Goal: Transaction & Acquisition: Subscribe to service/newsletter

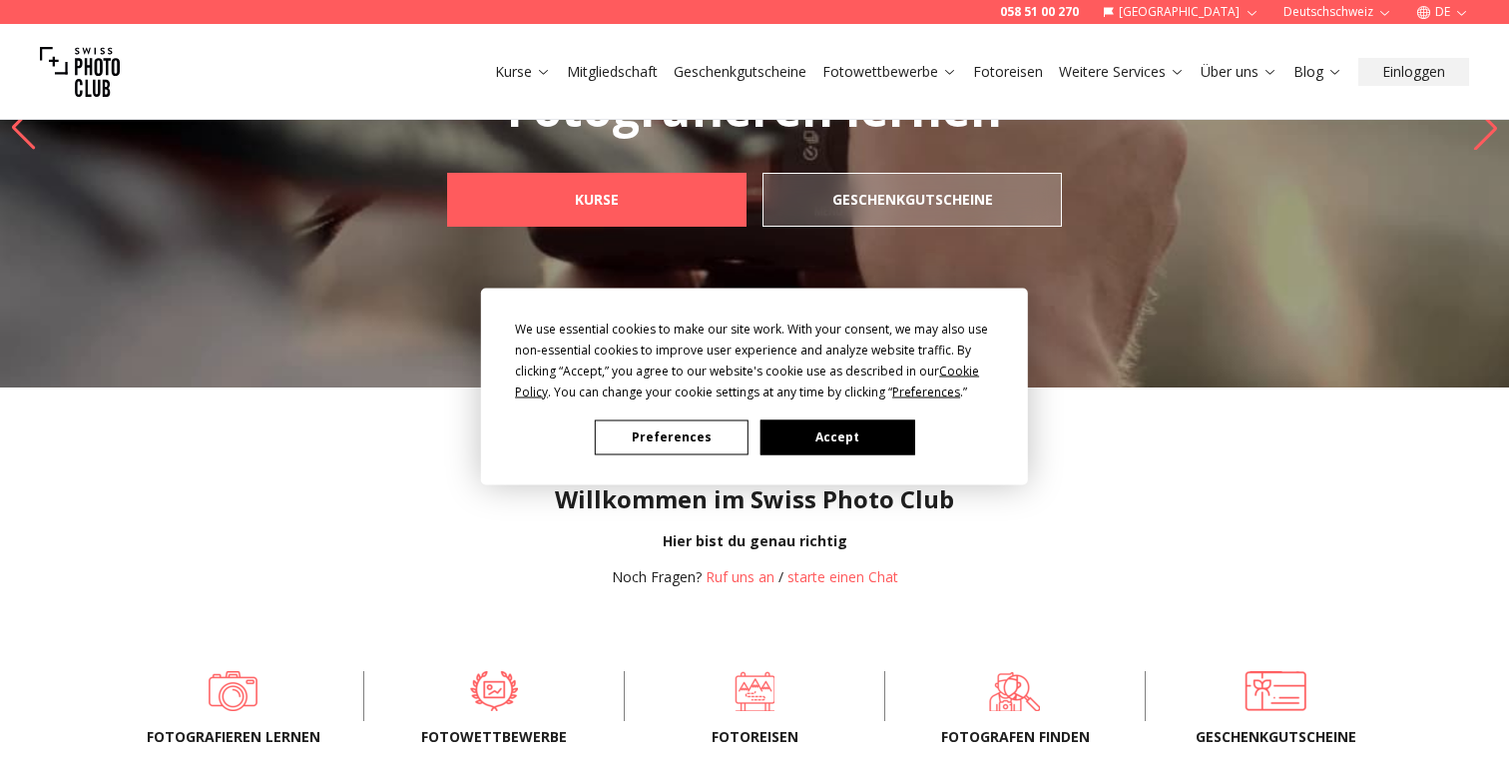
scroll to position [144, 0]
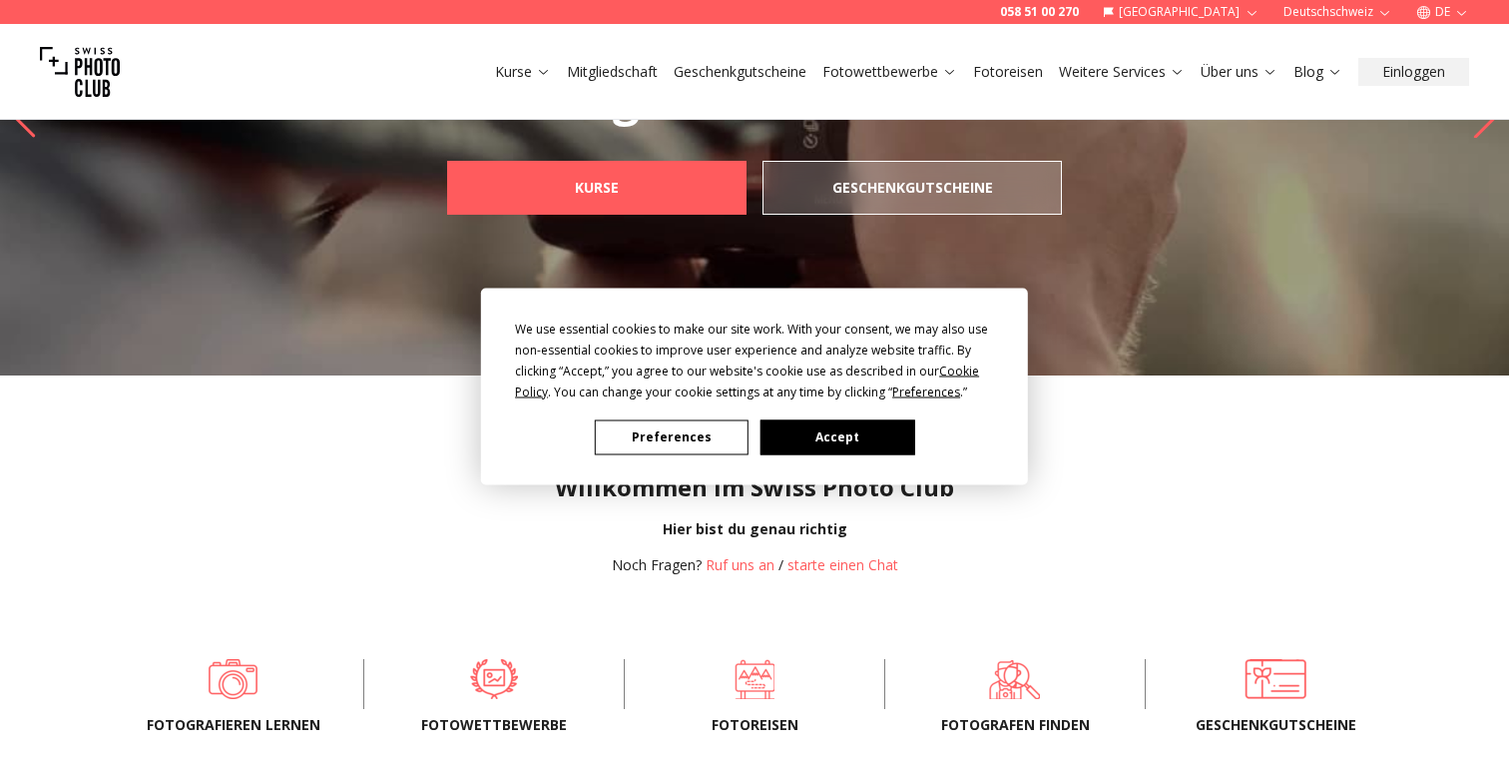
click at [843, 430] on button "Accept" at bounding box center [838, 436] width 154 height 35
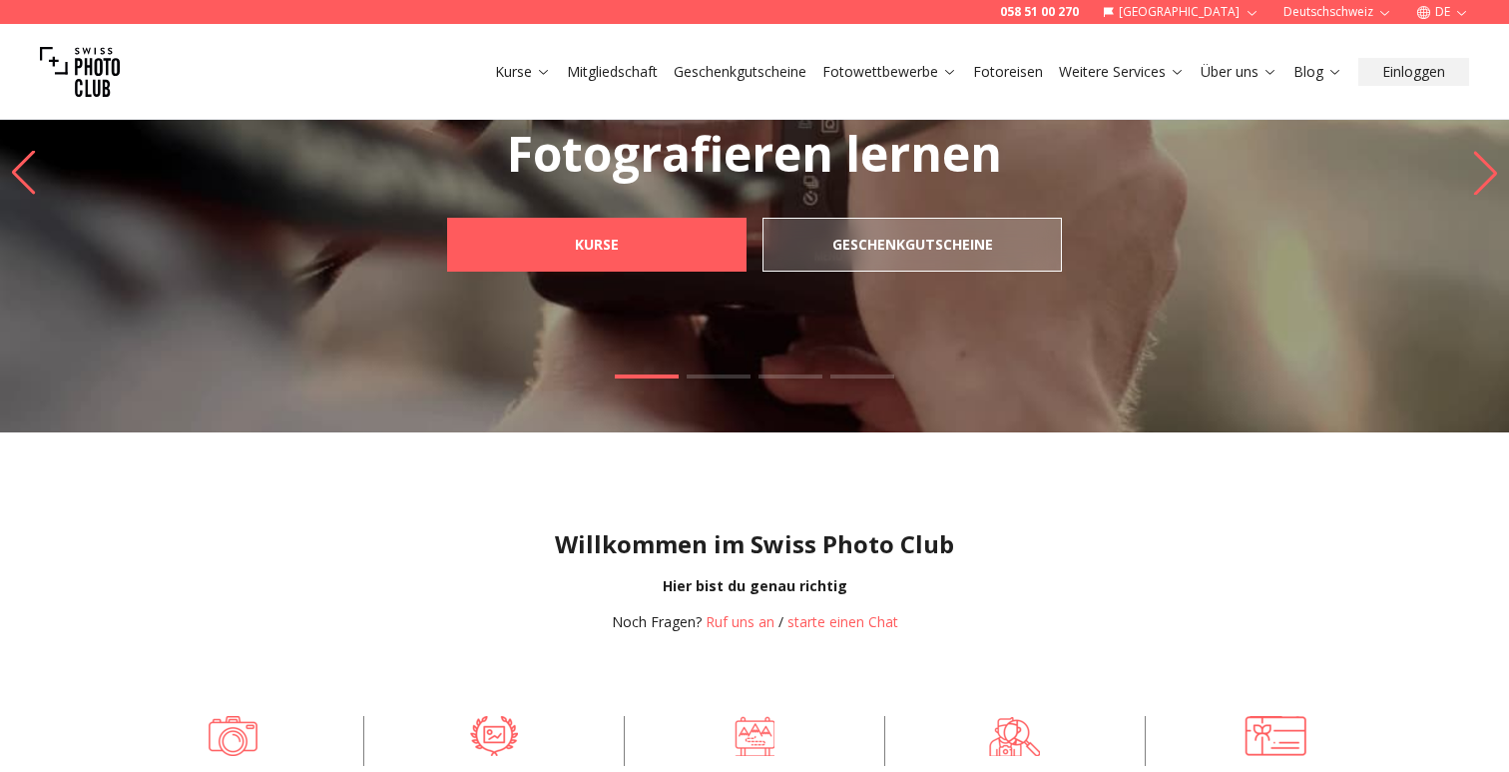
scroll to position [0, 0]
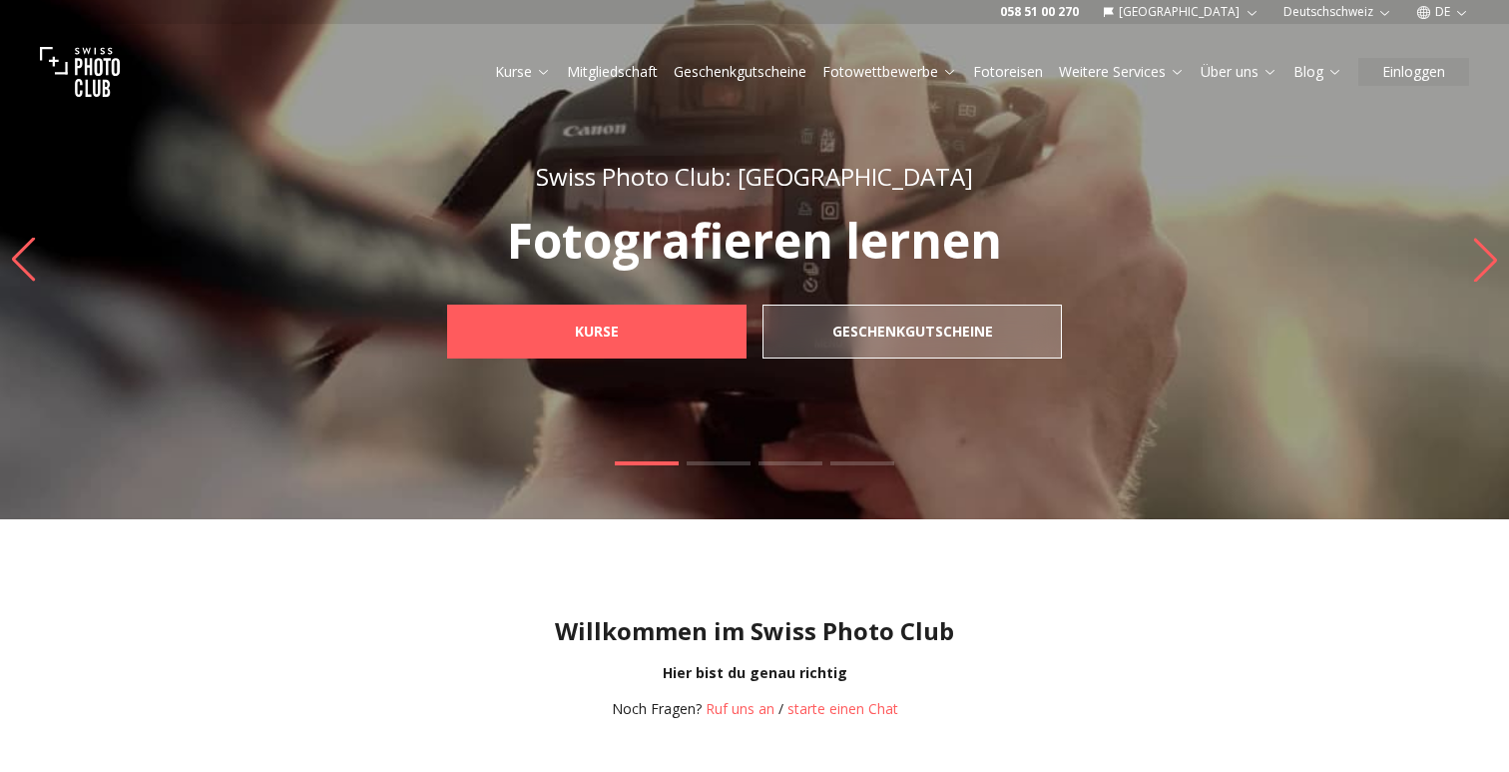
click at [1459, 5] on icon "button" at bounding box center [1462, 12] width 15 height 15
click at [1438, 93] on link "en" at bounding box center [1443, 92] width 41 height 24
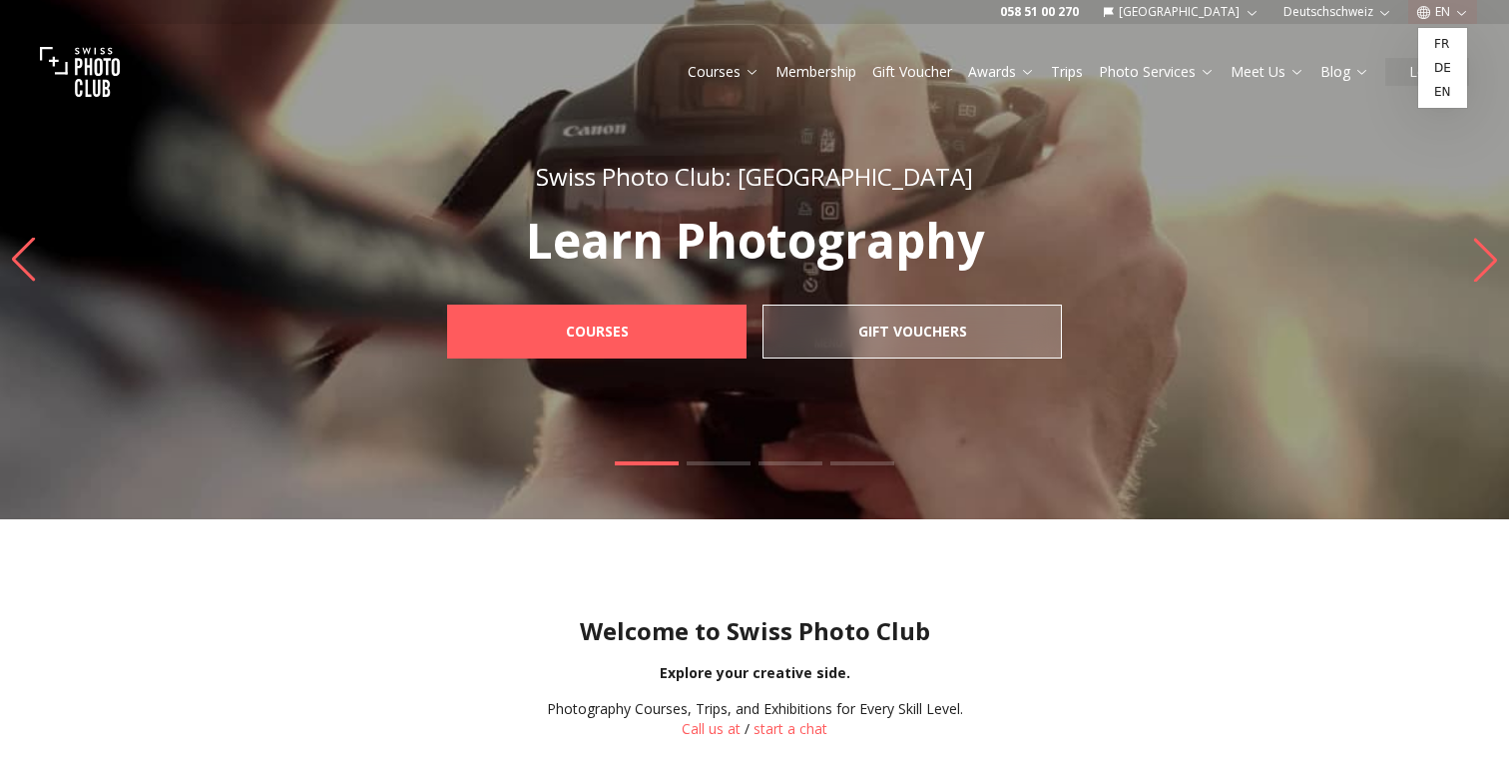
click at [1069, 579] on div "Welcome to Swiss Photo Club Explore your creative side. Photography Courses, Tr…" at bounding box center [754, 661] width 1509 height 284
click at [821, 64] on link "Membership" at bounding box center [816, 72] width 81 height 20
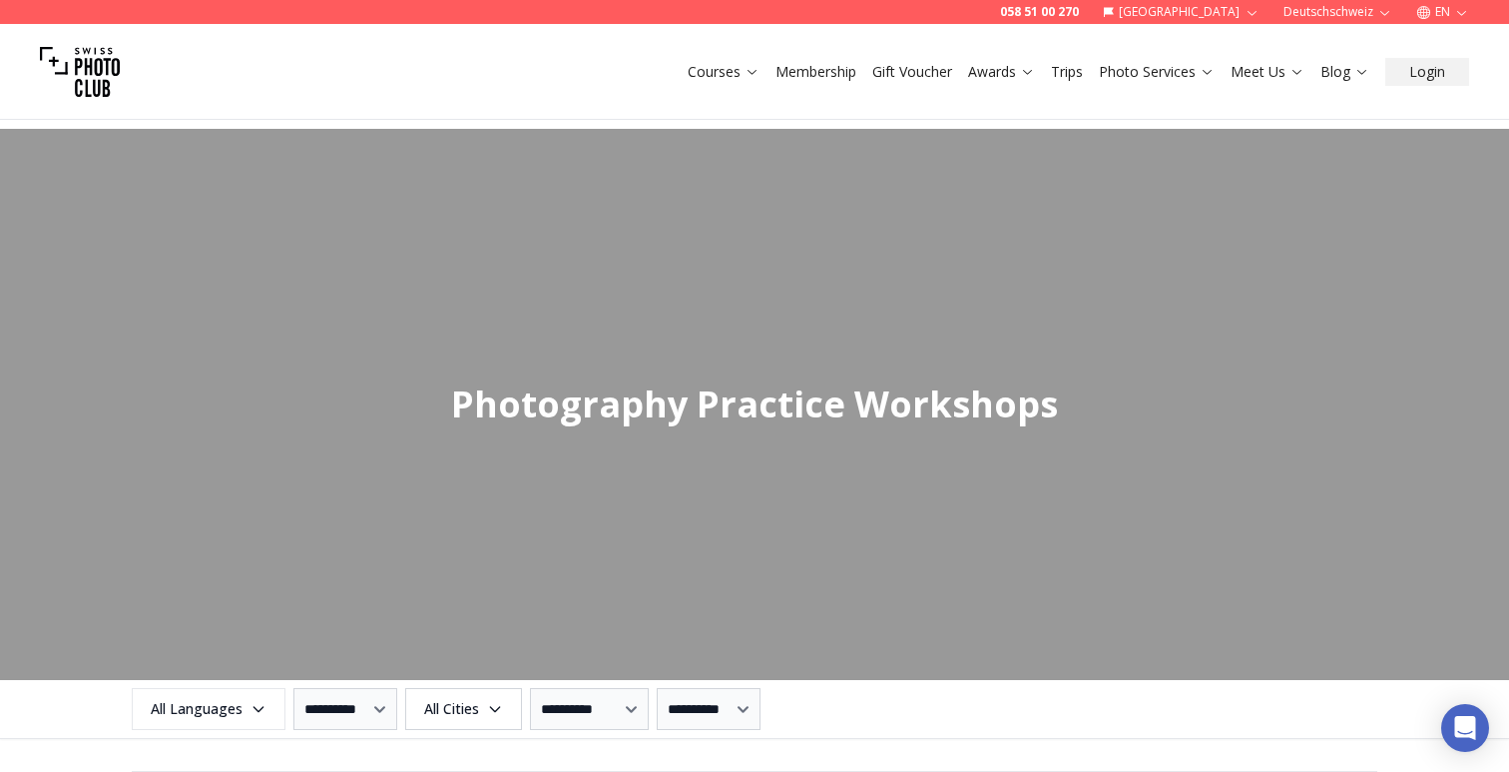
scroll to position [1766, 0]
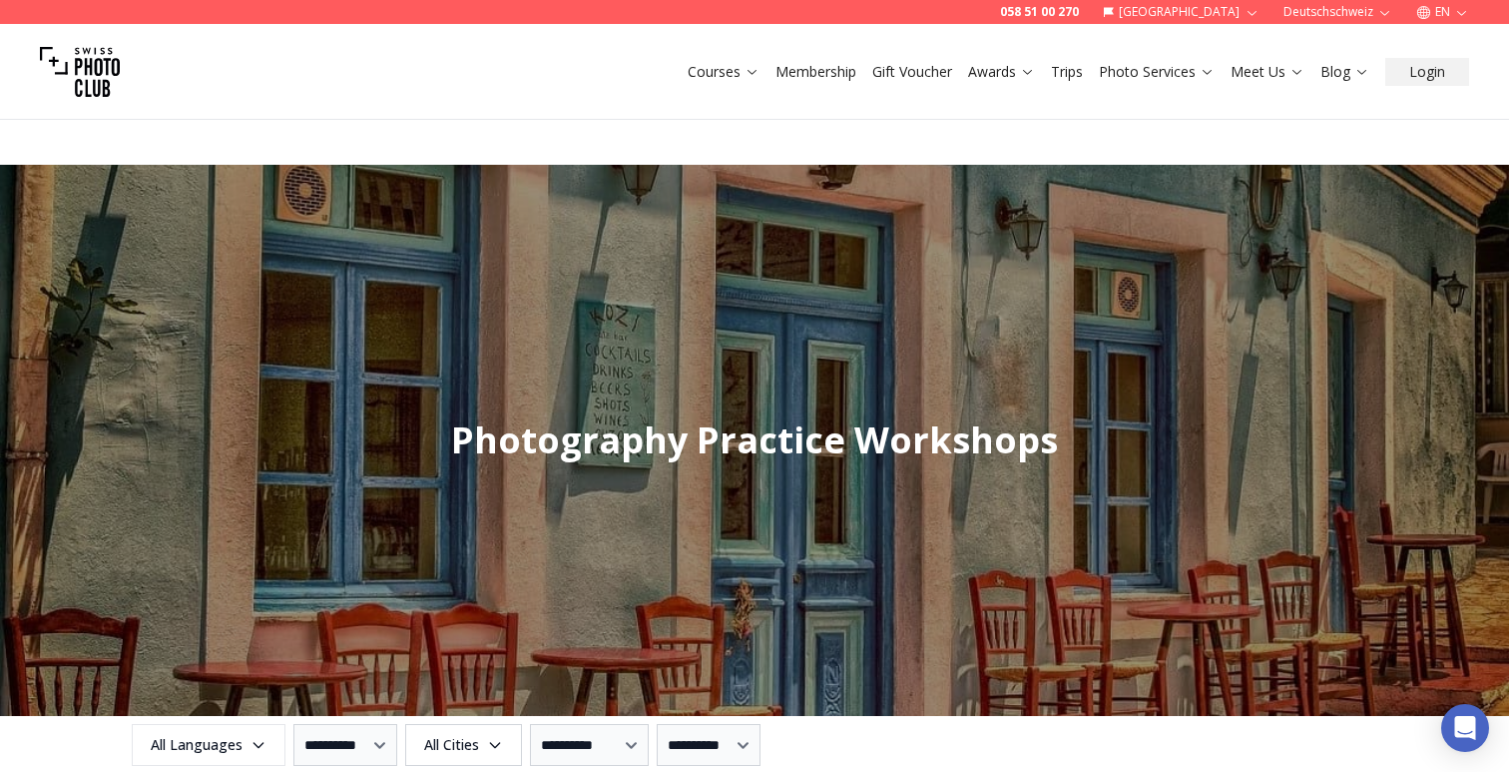
click at [691, 98] on div "Courses Membership Gift Voucher Awards Trips Photo Services Meet Us Blog Login" at bounding box center [754, 72] width 1509 height 96
click at [103, 74] on img at bounding box center [80, 72] width 80 height 80
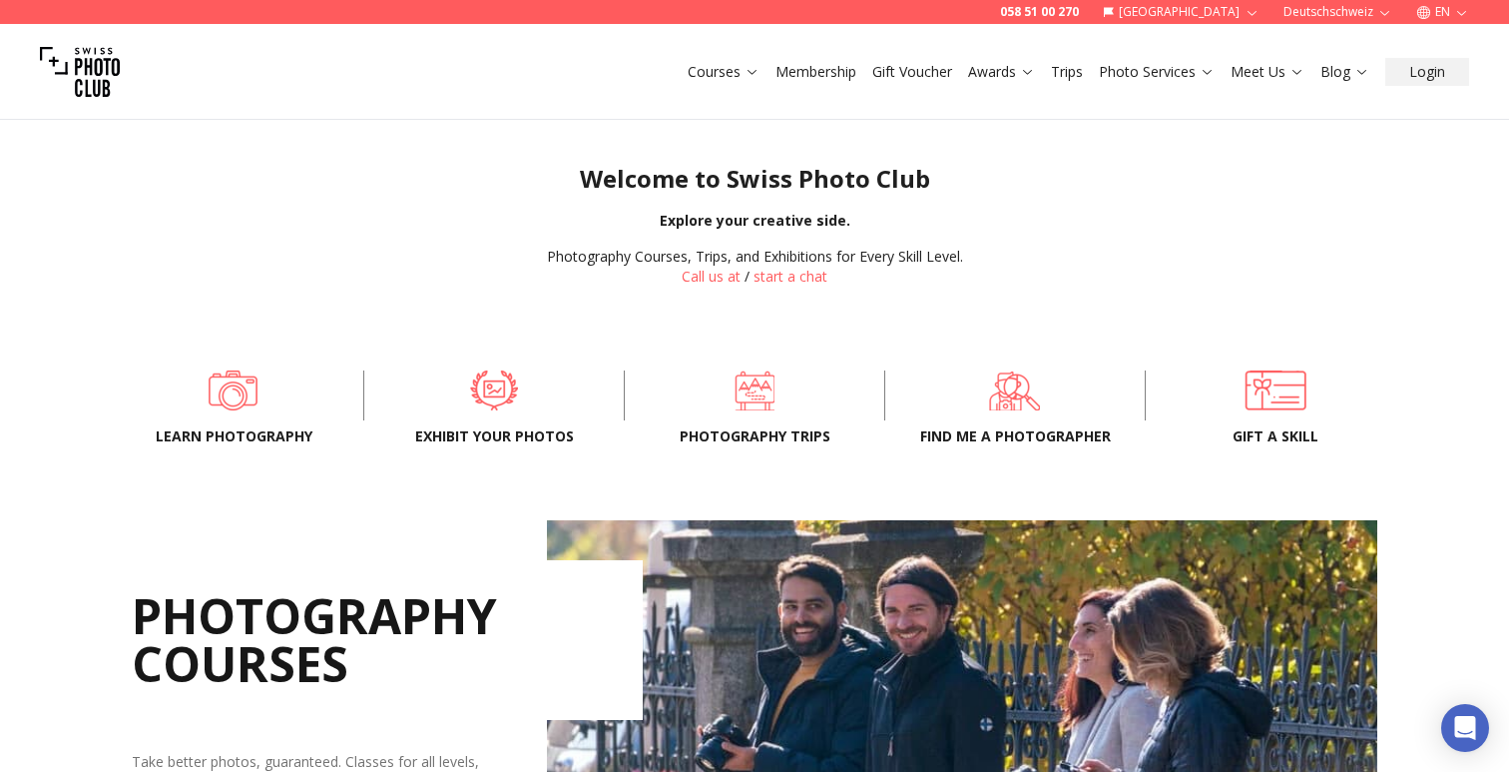
scroll to position [596, 0]
